Goal: Task Accomplishment & Management: Manage account settings

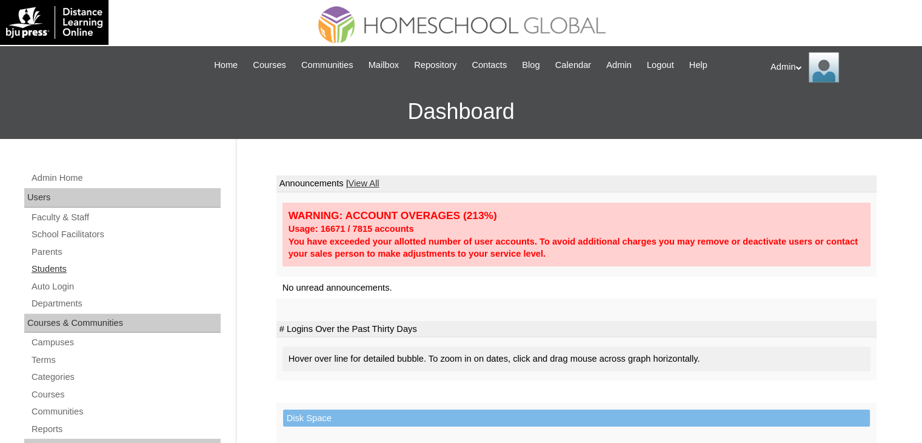
click at [51, 269] on link "Students" at bounding box center [125, 268] width 190 height 15
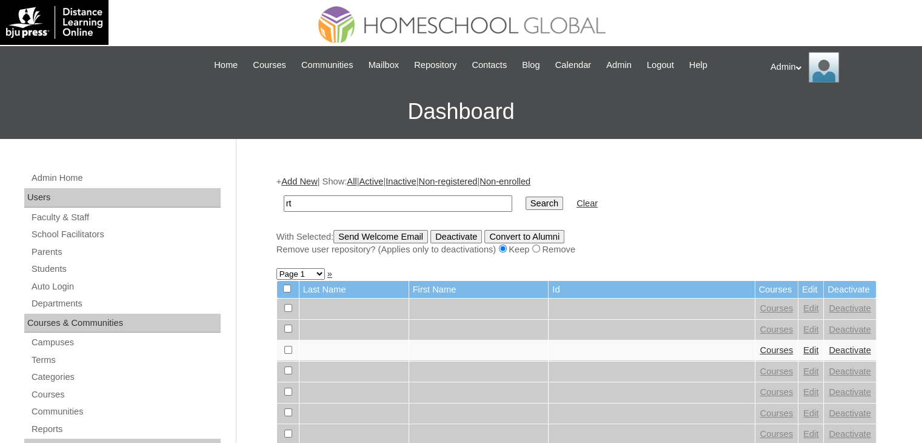
type input "r"
click at [292, 205] on input "Erhan Gabriel" at bounding box center [398, 203] width 229 height 16
type input "Ethan Gabriel"
click at [526, 206] on input "Search" at bounding box center [545, 202] width 38 height 13
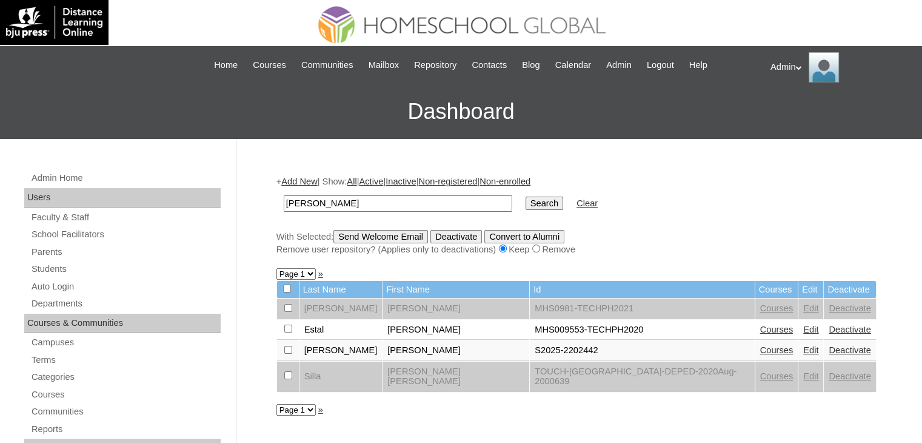
click at [760, 345] on link "Courses" at bounding box center [776, 350] width 33 height 10
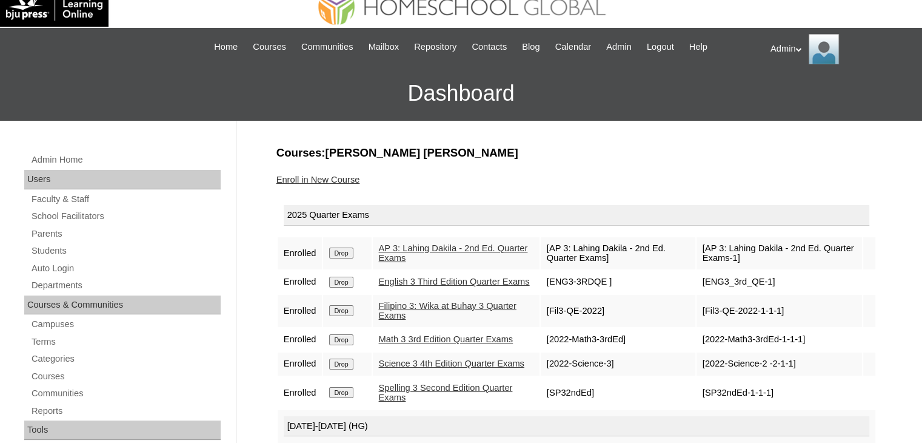
scroll to position [15, 0]
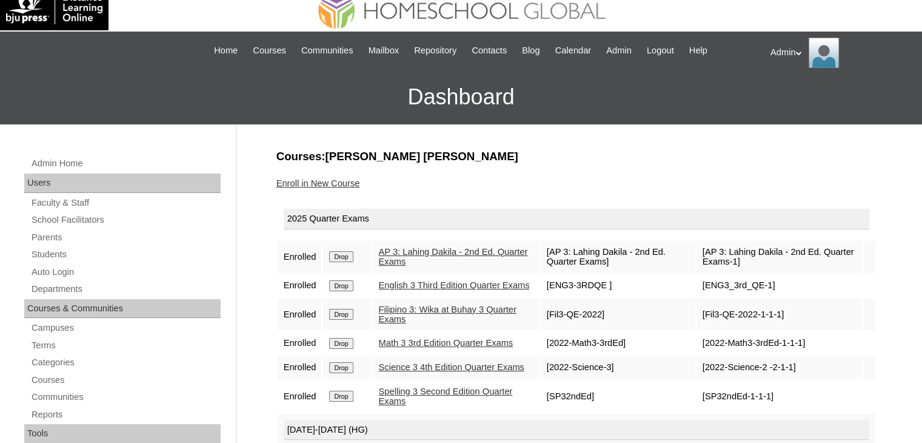
click at [347, 183] on link "Enroll in New Course" at bounding box center [318, 183] width 84 height 10
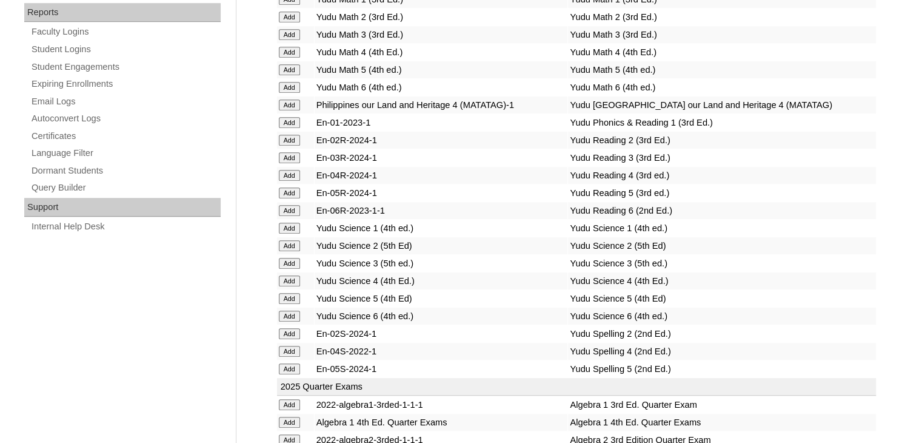
scroll to position [2400, 0]
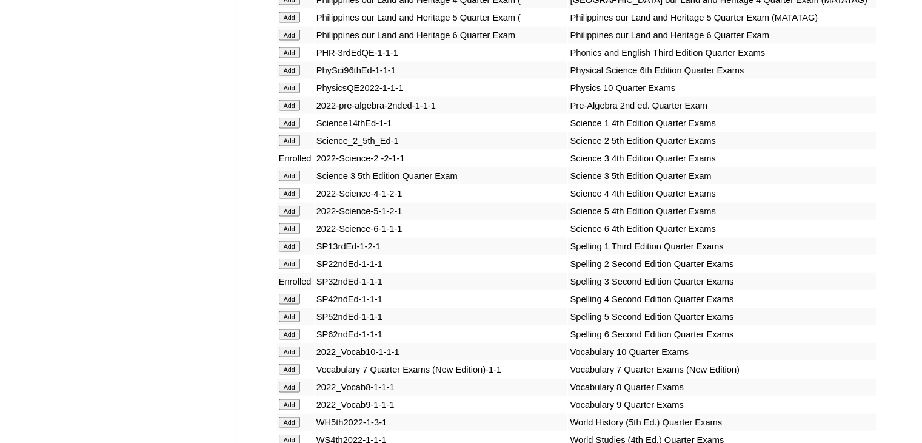
click at [291, 181] on input "Add" at bounding box center [289, 175] width 21 height 11
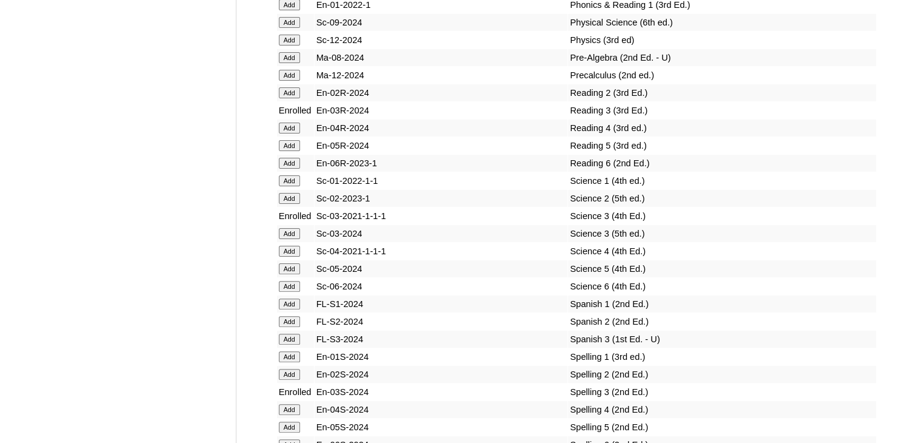
click at [291, 239] on input "Add" at bounding box center [289, 233] width 21 height 11
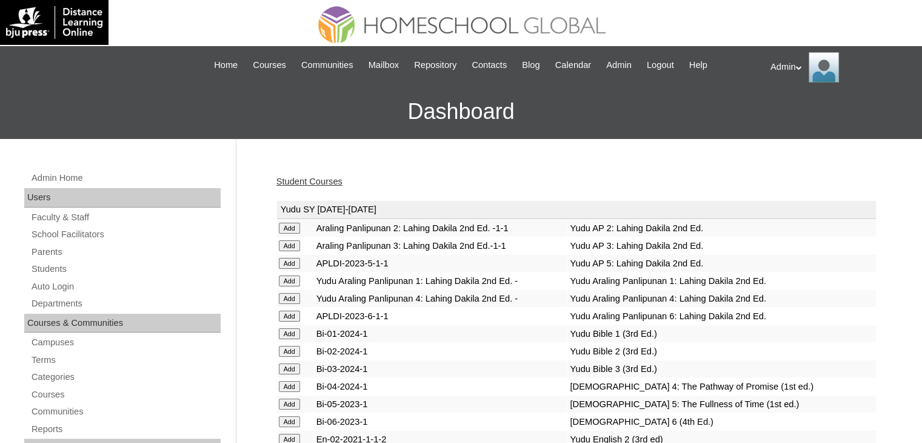
click at [313, 180] on link "Student Courses" at bounding box center [309, 181] width 66 height 10
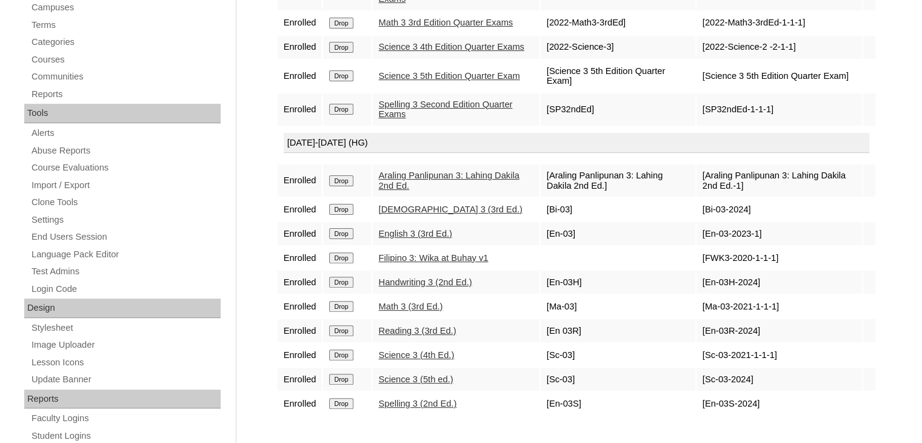
scroll to position [412, 0]
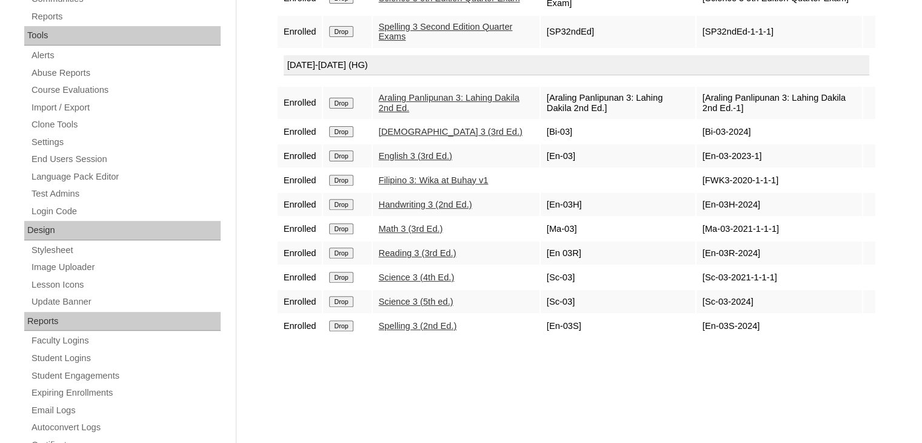
click at [337, 283] on input "Drop" at bounding box center [341, 277] width 24 height 11
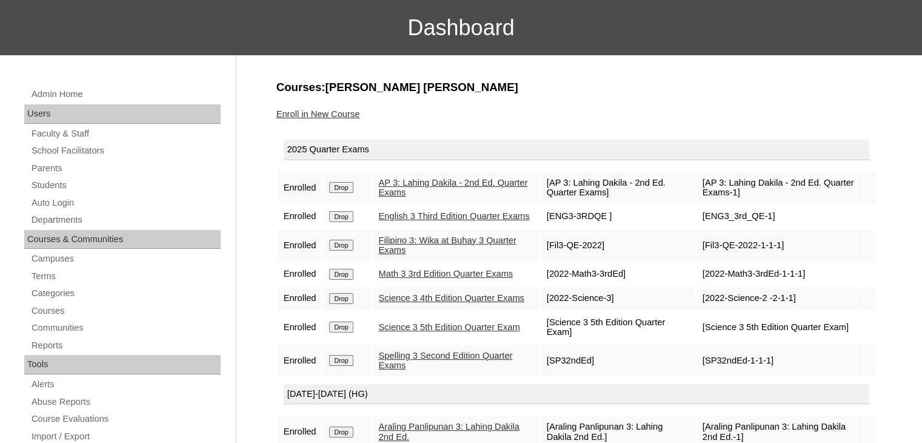
scroll to position [84, 0]
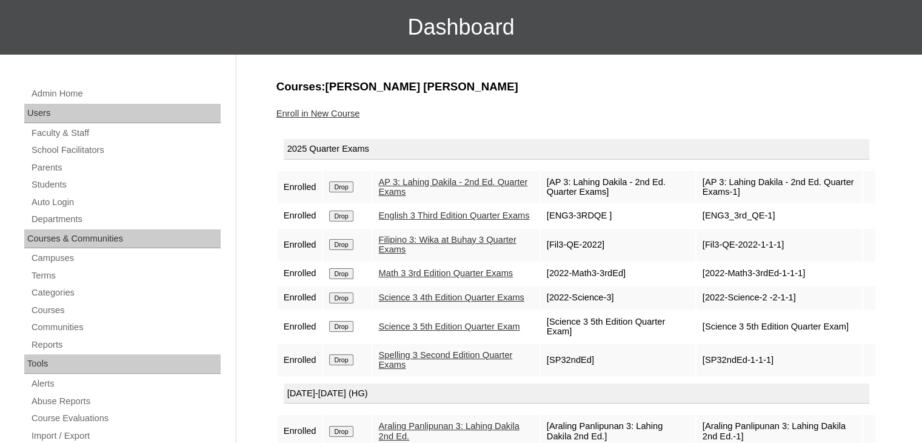
click at [349, 303] on input "Drop" at bounding box center [341, 297] width 24 height 11
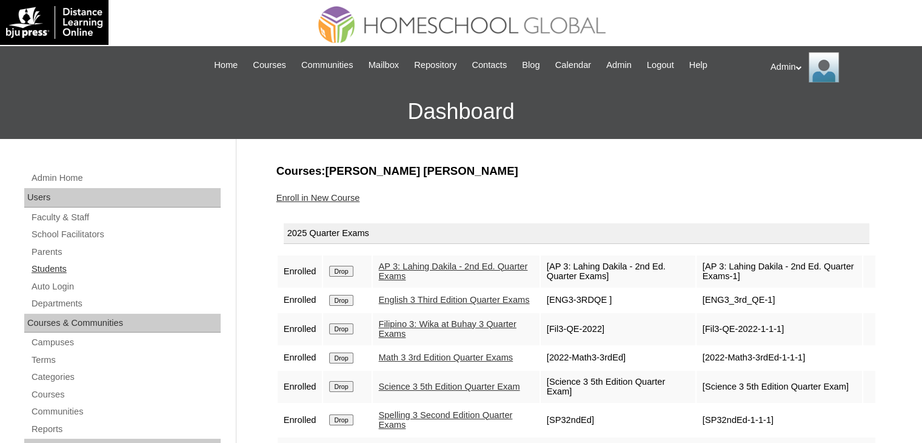
click at [58, 269] on link "Students" at bounding box center [125, 268] width 190 height 15
